Goal: Check status: Check status

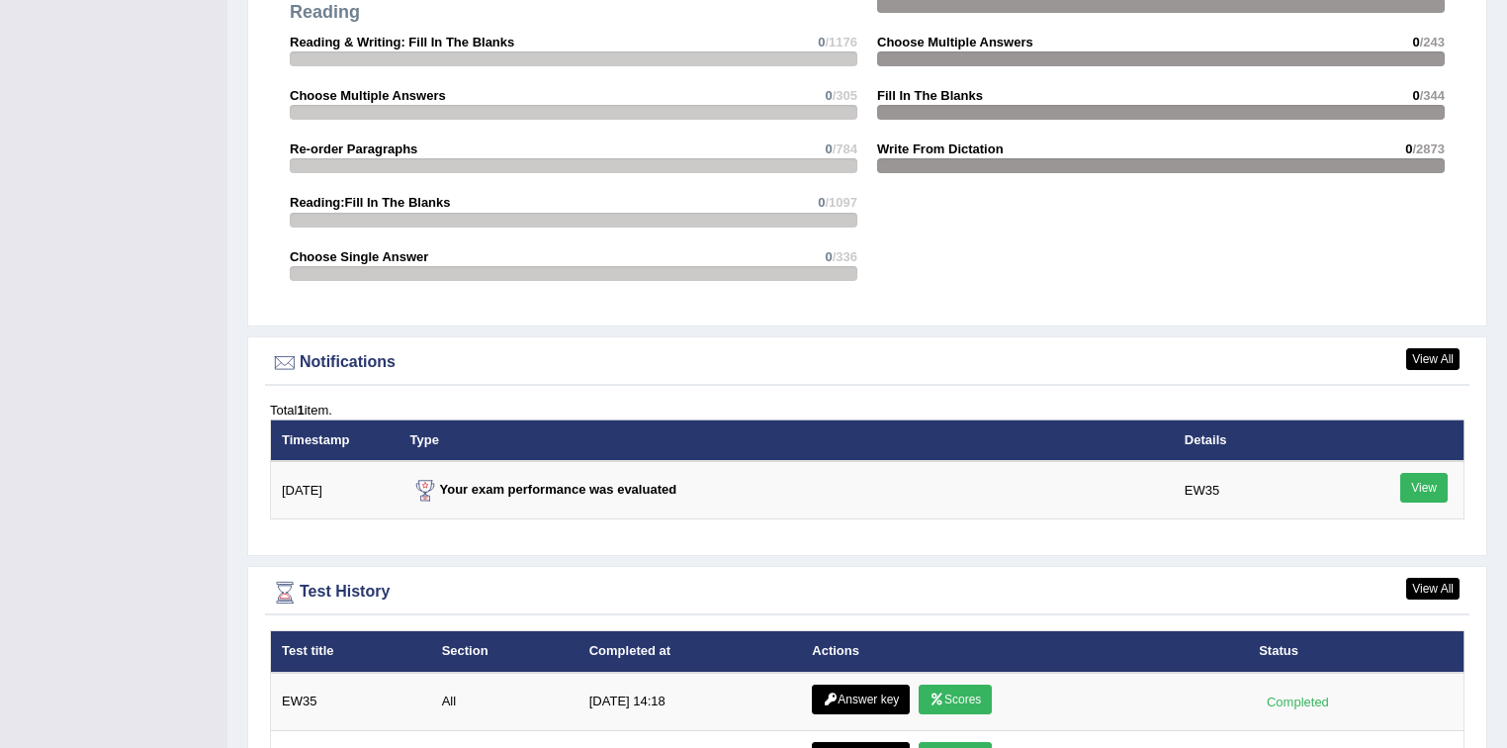
scroll to position [2259, 0]
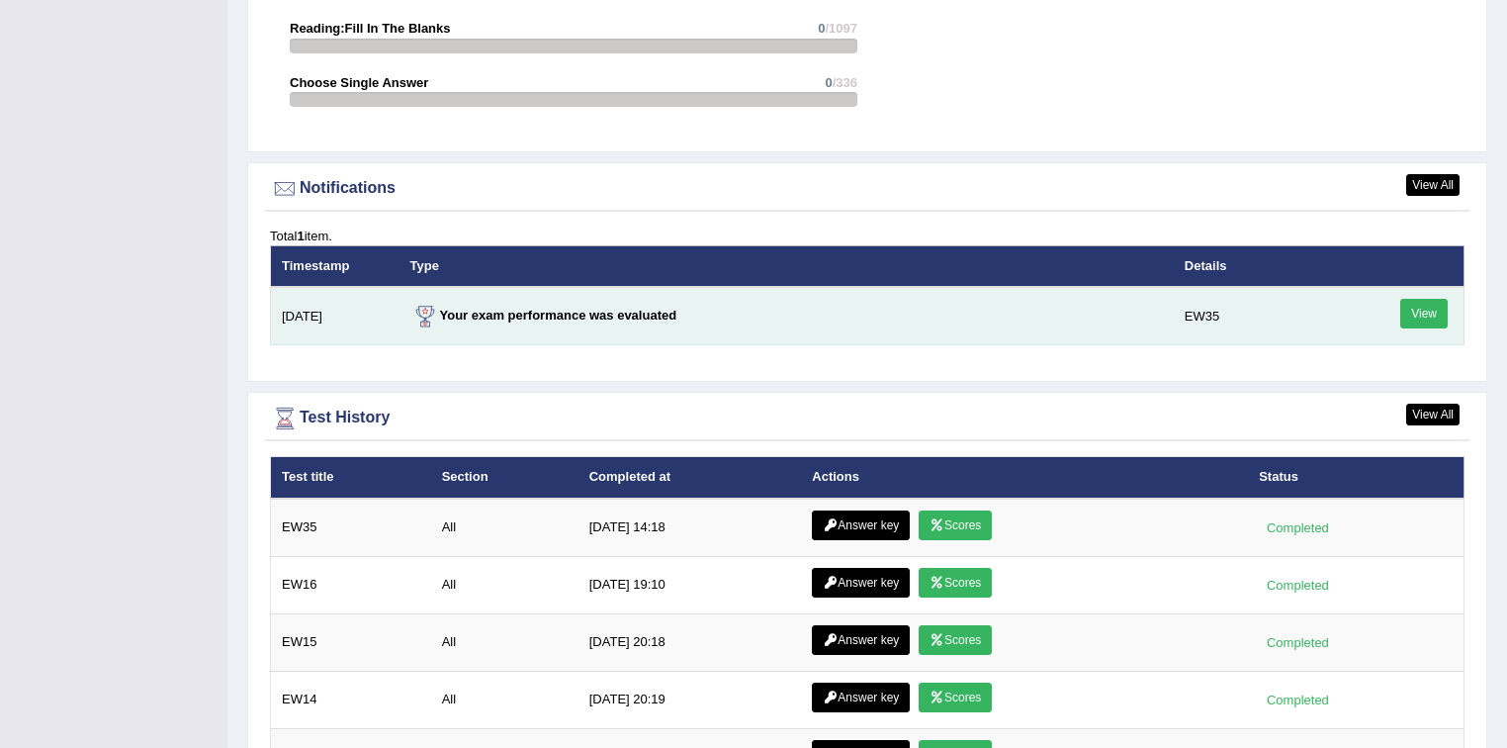
click at [1434, 314] on link "View" at bounding box center [1423, 314] width 47 height 30
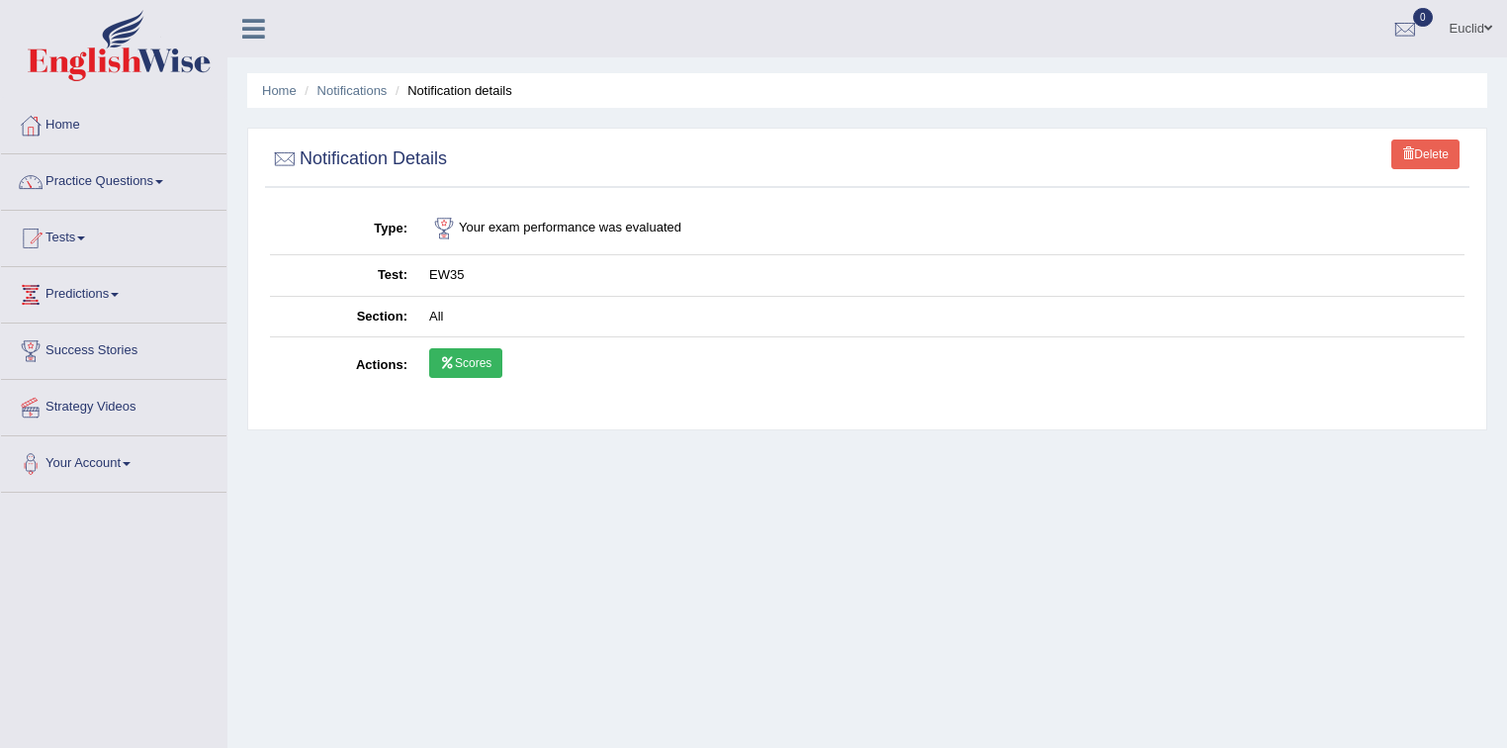
click at [475, 358] on link "Scores" at bounding box center [465, 363] width 73 height 30
